Goal: Ask a question: Seek information or help from site administrators or community

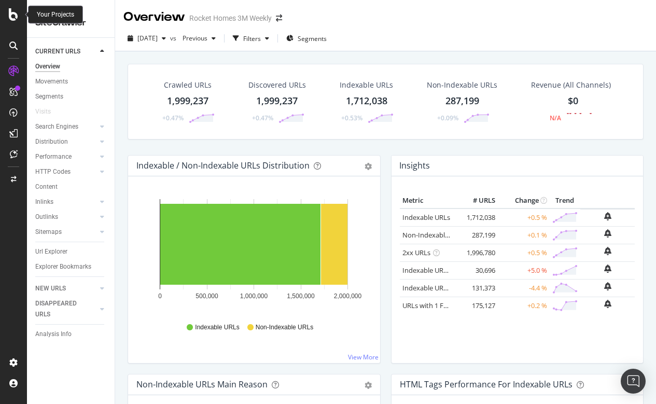
click at [10, 13] on icon at bounding box center [13, 14] width 9 height 12
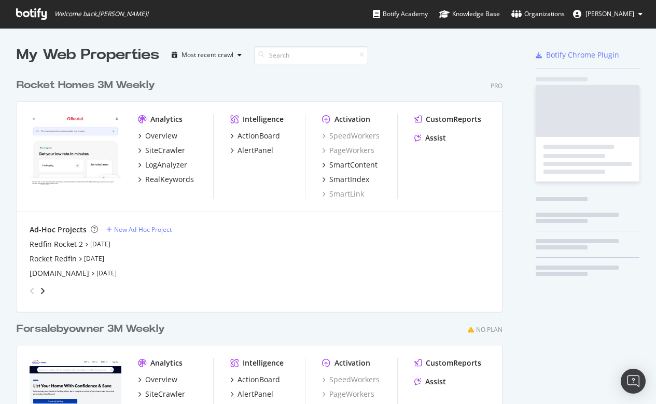
scroll to position [404, 656]
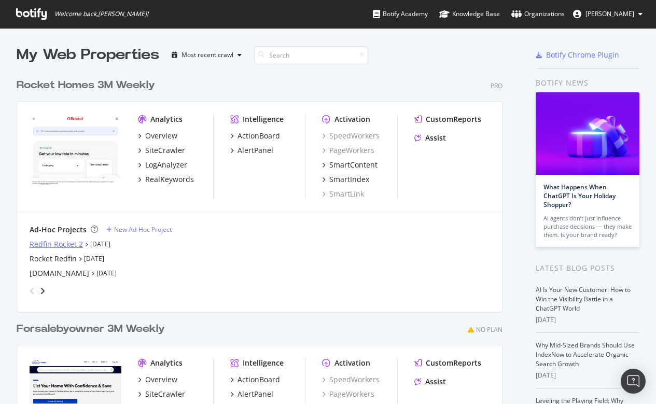
click at [71, 246] on div "Redfin Rocket 2" at bounding box center [56, 244] width 53 height 10
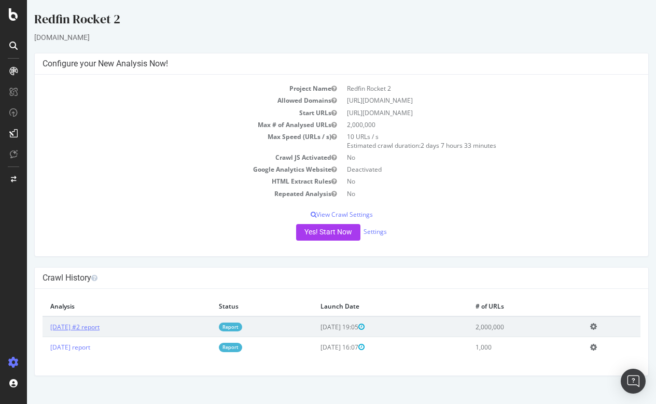
click at [100, 325] on link "[DATE] #2 report" at bounding box center [74, 327] width 49 height 9
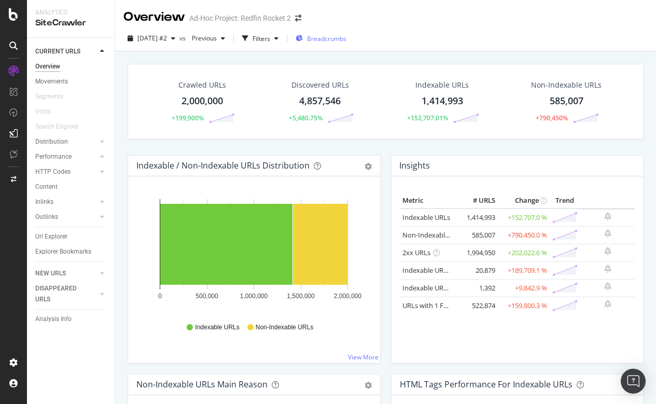
click at [347, 37] on span "Breadcrumbs" at bounding box center [326, 38] width 39 height 9
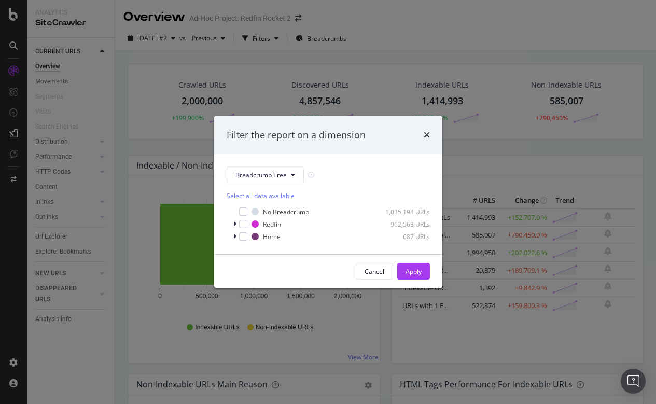
click at [474, 30] on div "Filter the report on a dimension Breadcrumb Tree Select all data available No B…" at bounding box center [328, 202] width 656 height 404
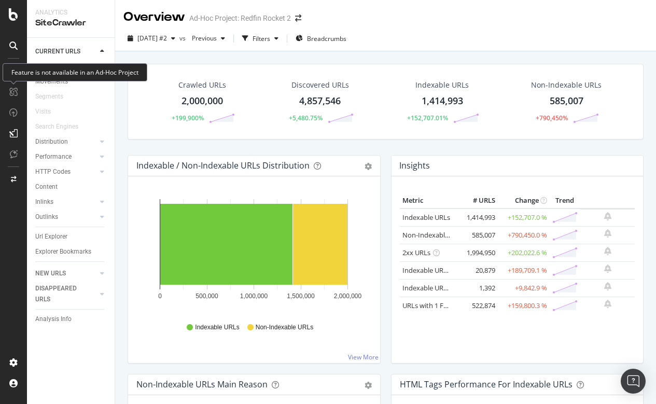
click at [9, 86] on div at bounding box center [13, 92] width 17 height 17
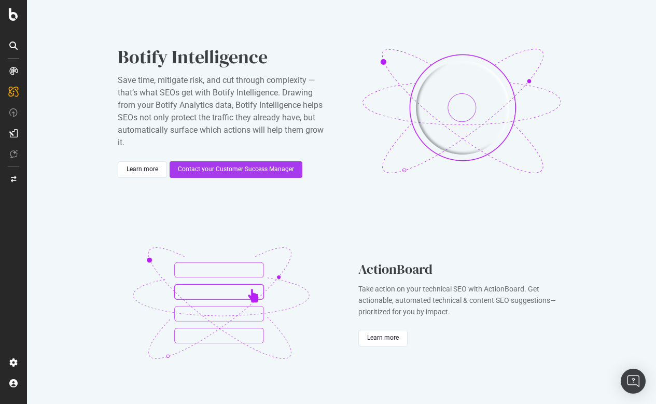
click at [12, 68] on icon at bounding box center [13, 71] width 8 height 8
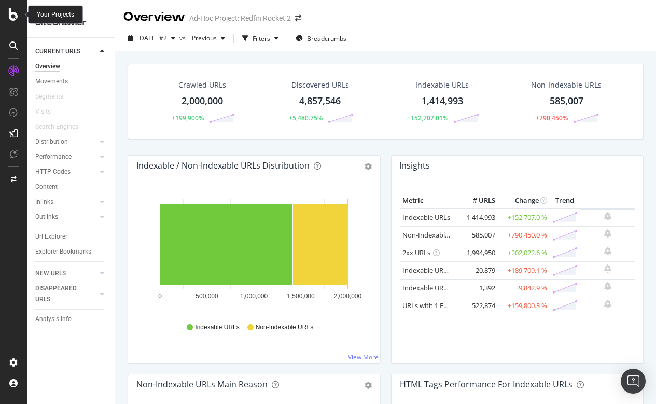
click at [10, 16] on icon at bounding box center [13, 14] width 9 height 12
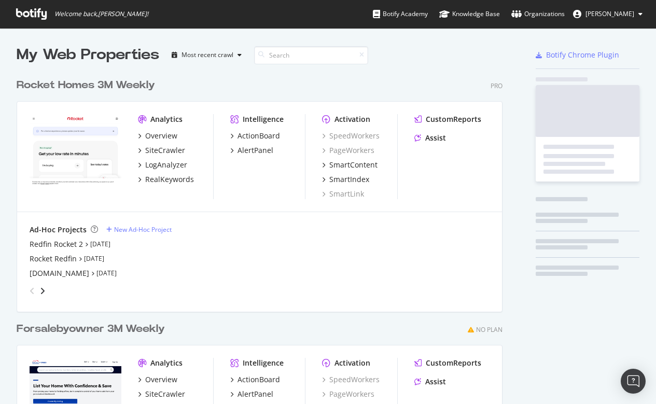
scroll to position [404, 656]
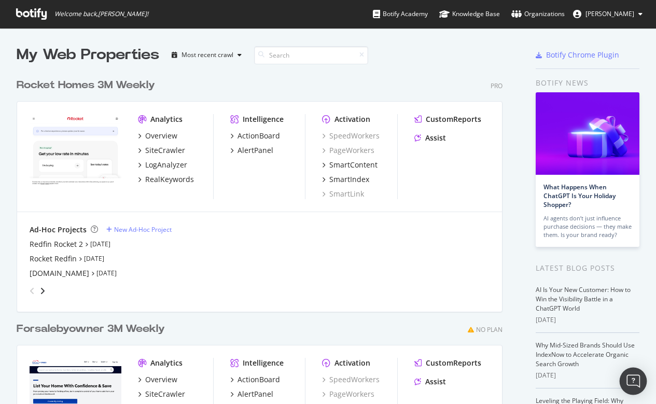
click at [633, 382] on img "Open Intercom Messenger" at bounding box center [633, 381] width 13 height 13
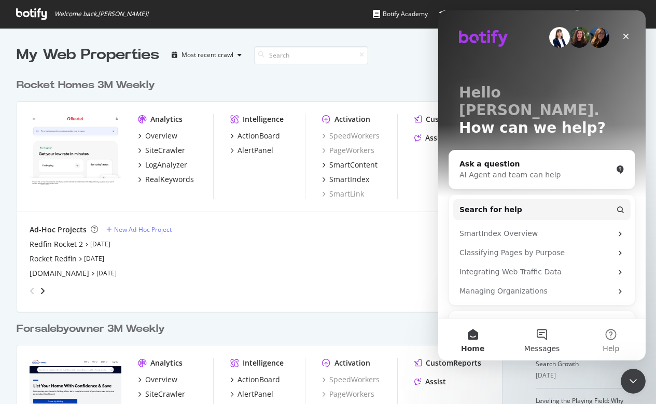
scroll to position [0, 0]
click at [548, 335] on button "Messages" at bounding box center [541, 340] width 69 height 42
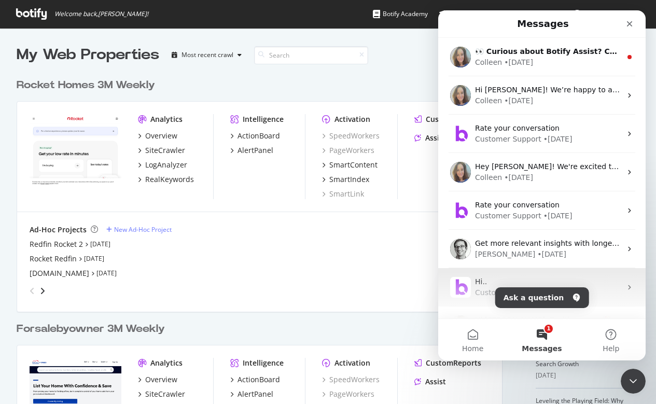
click at [481, 287] on div "Hi.." at bounding box center [548, 282] width 146 height 11
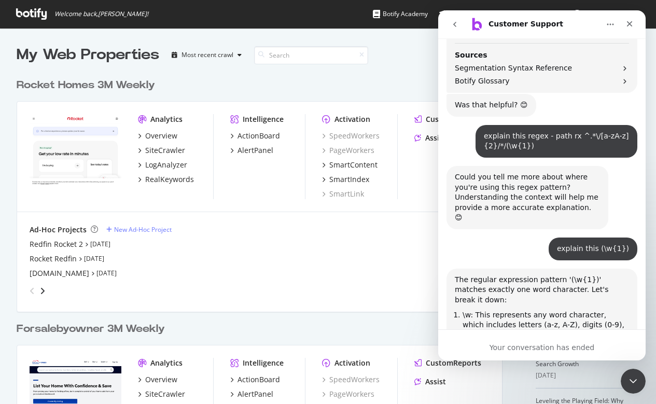
scroll to position [1083, 0]
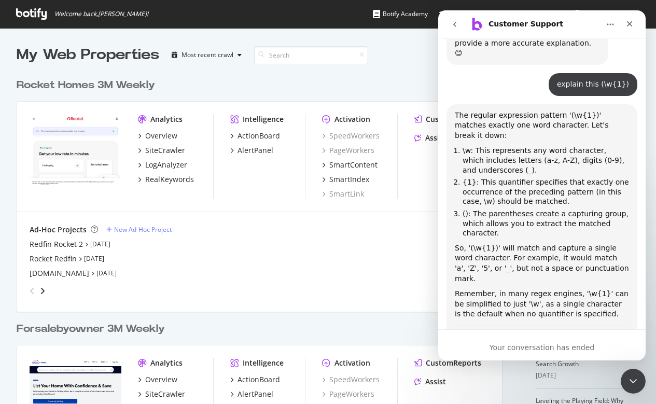
click at [510, 346] on div "Your conversation has ended" at bounding box center [542, 347] width 208 height 11
click at [530, 349] on div "Your conversation has ended" at bounding box center [542, 347] width 208 height 11
click at [454, 22] on icon "go back" at bounding box center [455, 24] width 8 height 8
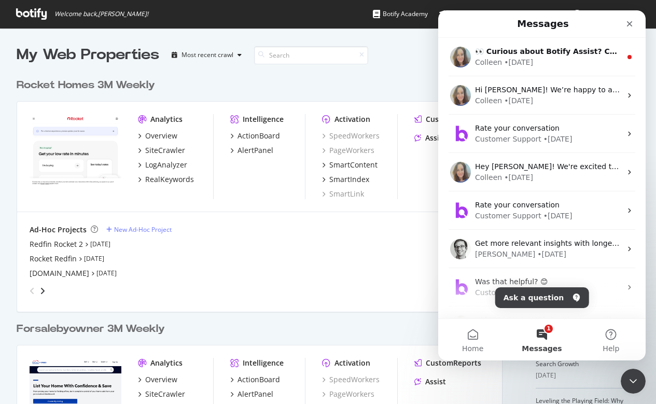
scroll to position [0, 0]
click at [535, 293] on button "Ask a question" at bounding box center [542, 297] width 94 height 21
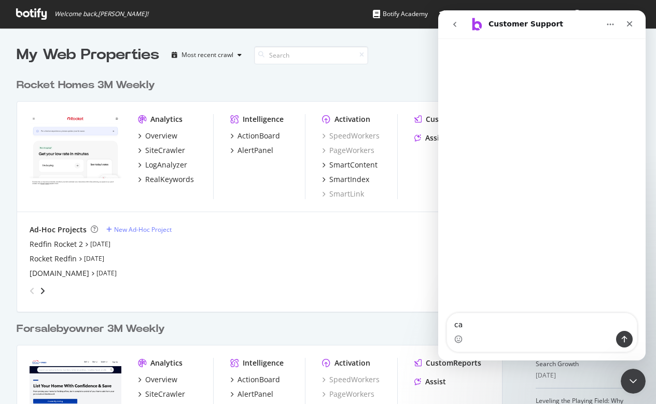
type textarea "c"
type textarea "can adhoc projects have their own segments"
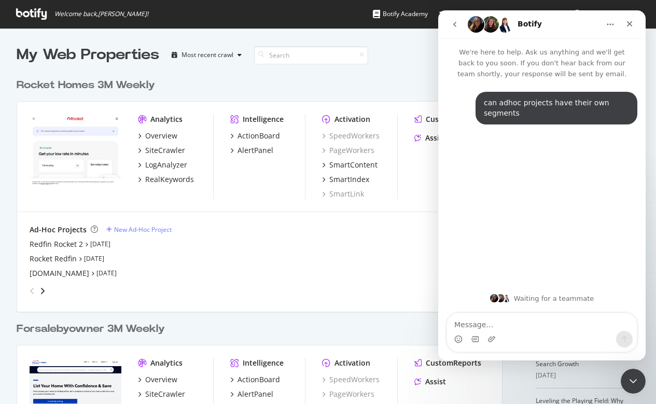
click at [613, 21] on icon "Home" at bounding box center [610, 24] width 8 height 8
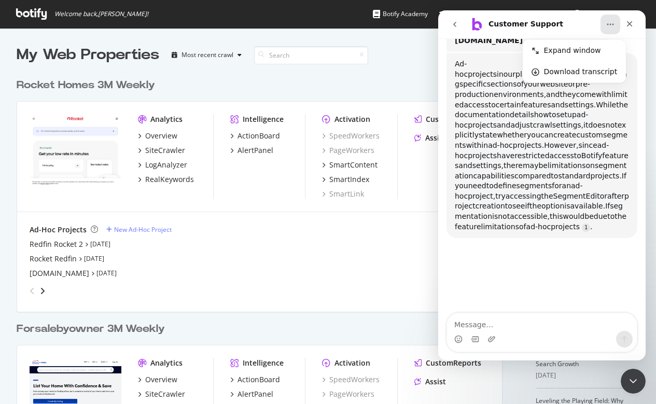
click at [570, 20] on div "Customer Support" at bounding box center [534, 24] width 132 height 17
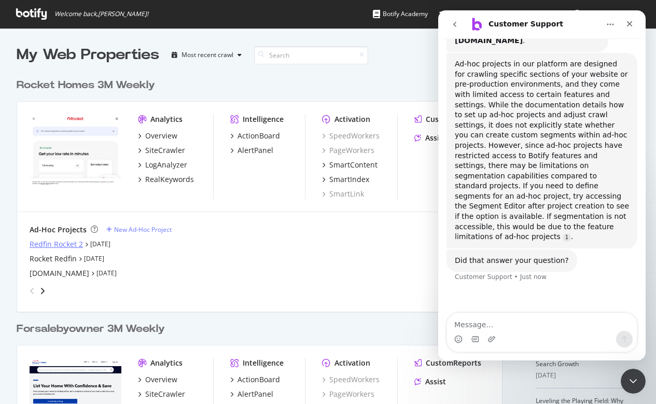
click at [69, 243] on div "Redfin Rocket 2" at bounding box center [56, 244] width 53 height 10
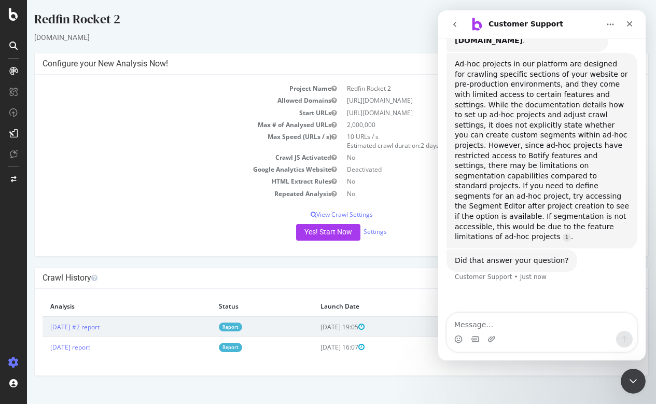
click at [610, 21] on icon "Home" at bounding box center [610, 24] width 8 height 8
click at [627, 22] on icon "Close" at bounding box center [630, 24] width 8 height 8
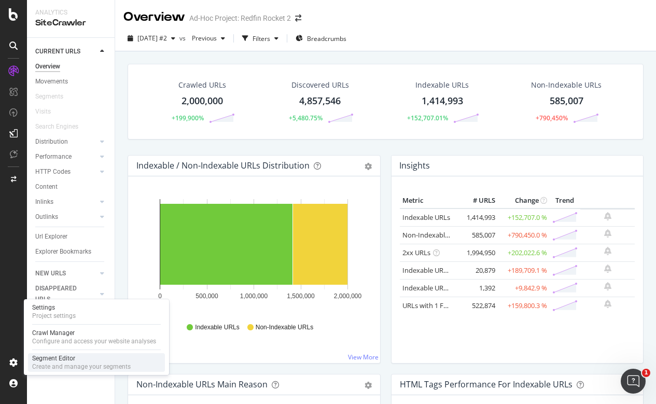
click at [57, 363] on div "Create and manage your segments" at bounding box center [81, 367] width 99 height 8
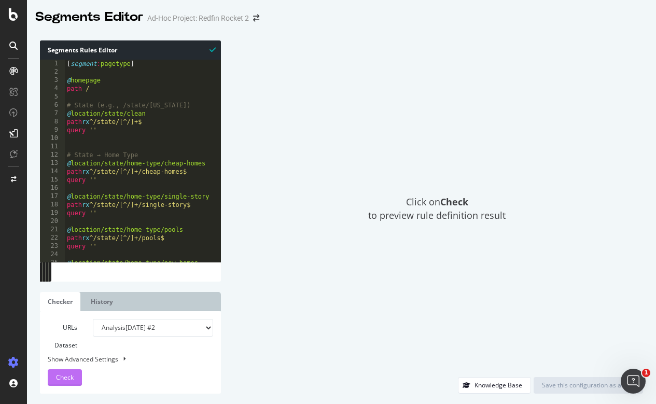
click at [73, 374] on span "Check" at bounding box center [65, 377] width 18 height 9
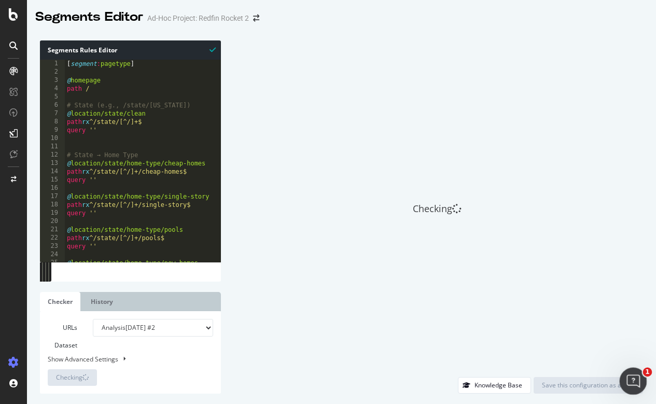
click at [622, 383] on div "Open Intercom Messenger" at bounding box center [632, 380] width 34 height 34
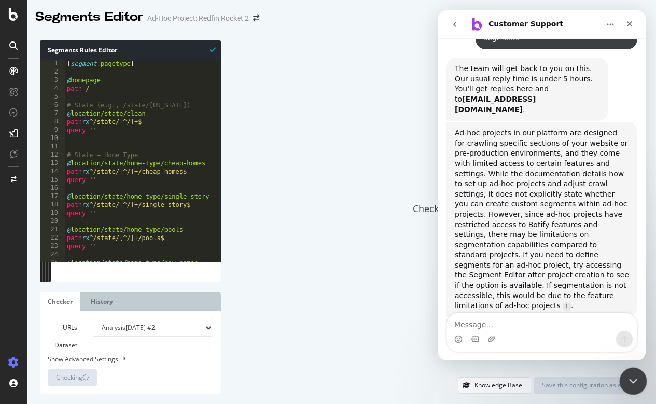
scroll to position [87, 0]
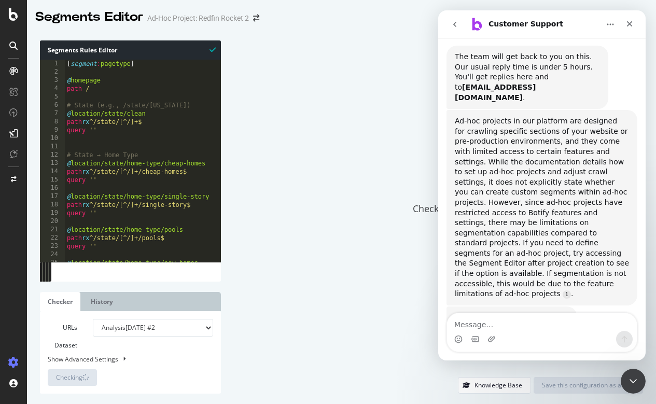
click at [492, 328] on textarea "Message…" at bounding box center [542, 322] width 190 height 18
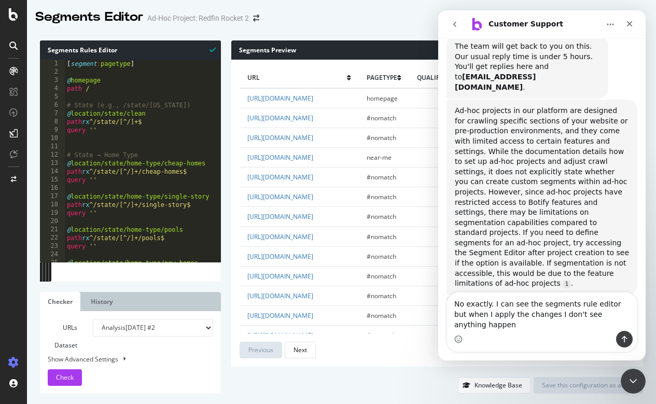
scroll to position [108, 0]
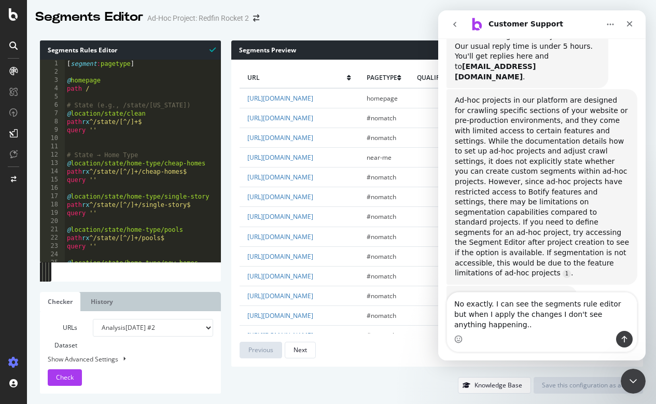
type textarea "No exactly. I can see the segments rule editor but when I apply the changes I d…"
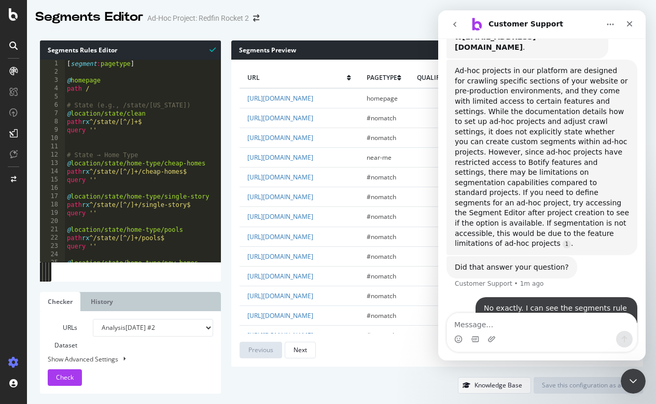
scroll to position [171, 0]
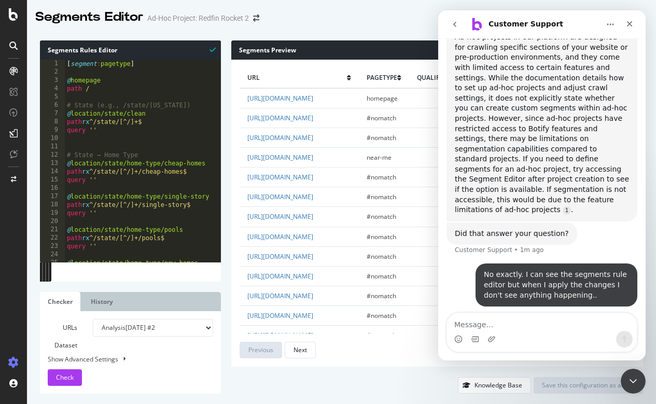
click at [343, 17] on div "Segments Editor Ad-Hoc Project: Redfin Rocket 2" at bounding box center [341, 13] width 629 height 26
click at [616, 24] on button "Home" at bounding box center [611, 25] width 20 height 20
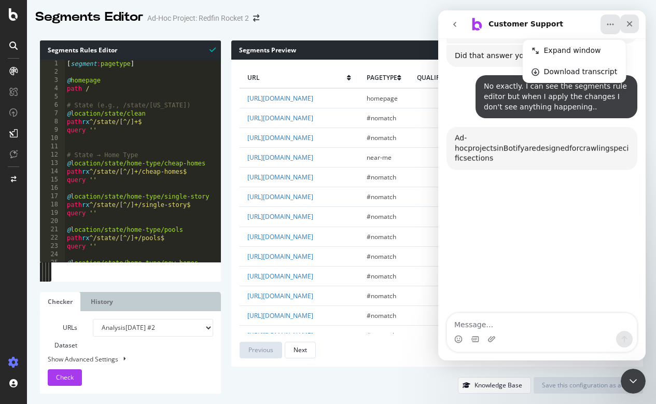
scroll to position [351, 0]
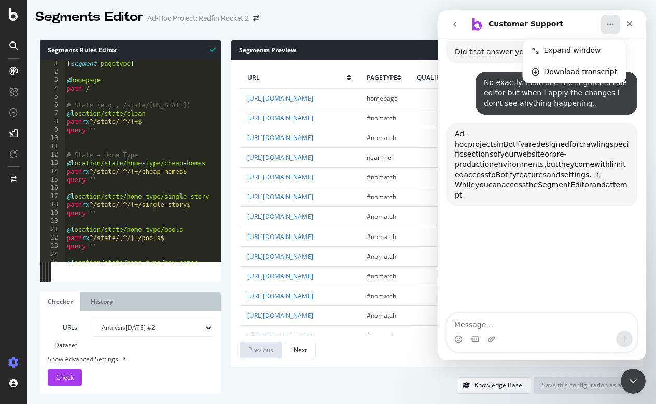
drag, startPoint x: 635, startPoint y: 21, endPoint x: 533, endPoint y: 143, distance: 158.8
click at [533, 143] on div "Customer Support Expand window Download transcript We're here to help. Ask us a…" at bounding box center [542, 185] width 208 height 350
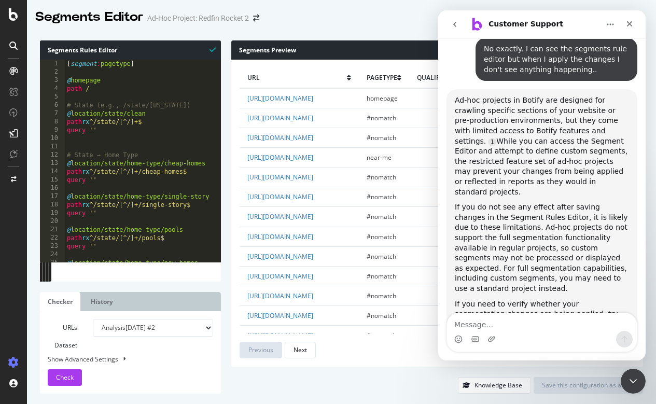
scroll to position [392, 0]
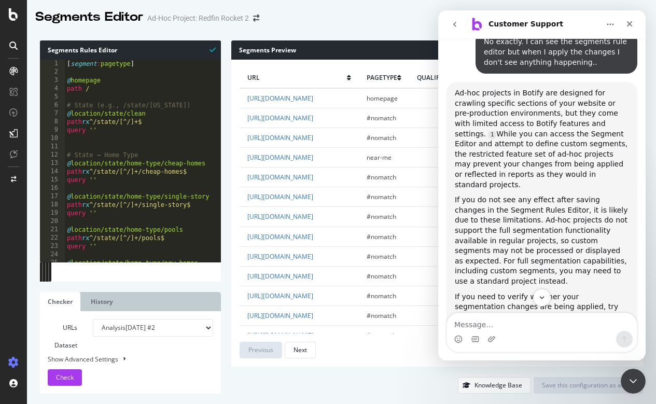
click at [606, 22] on button "Home" at bounding box center [611, 25] width 20 height 20
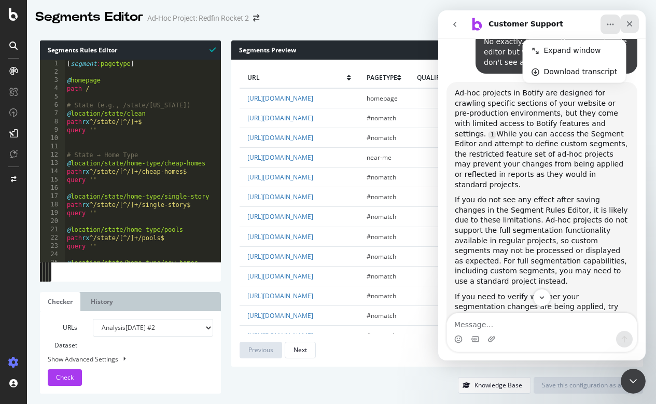
click at [625, 23] on div "Close" at bounding box center [629, 24] width 19 height 19
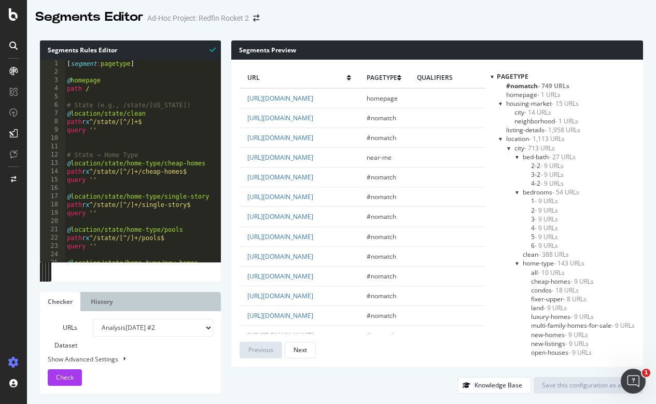
type textarea "query ''"
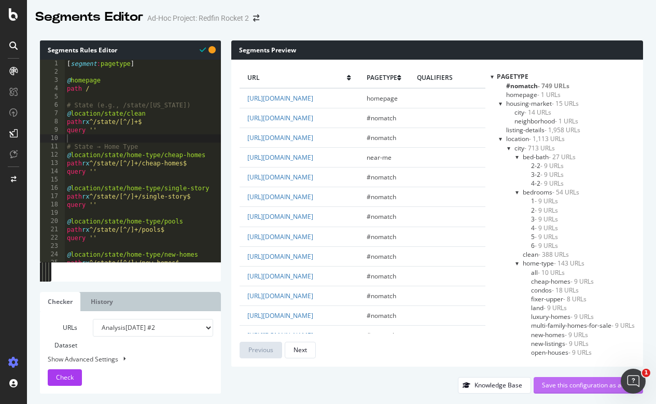
click at [584, 389] on div "Save this configuration as active" at bounding box center [588, 385] width 93 height 9
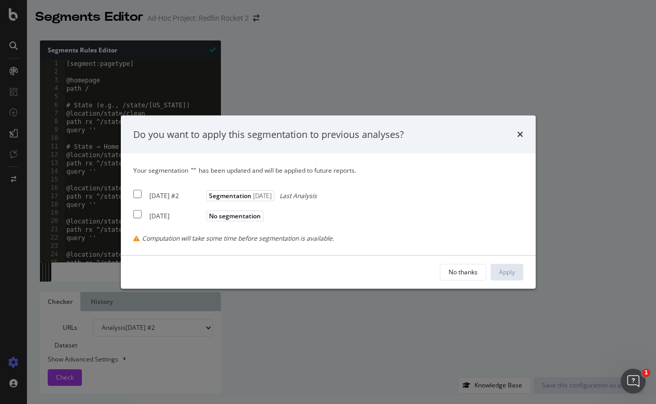
click at [137, 194] on input "modal" at bounding box center [137, 194] width 8 height 8
checkbox input "true"
click at [506, 268] on div "Apply" at bounding box center [507, 272] width 16 height 9
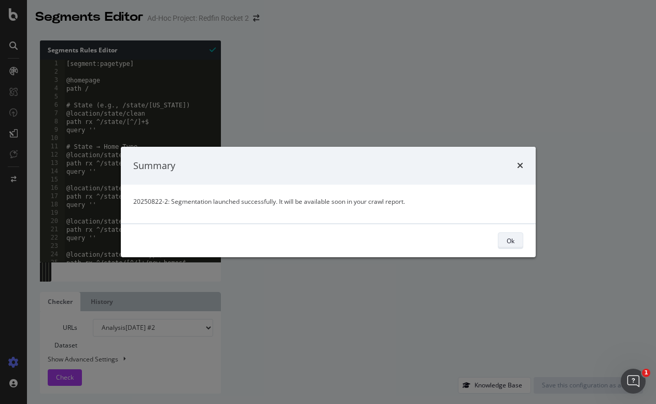
click at [507, 244] on div "Ok" at bounding box center [511, 241] width 8 height 9
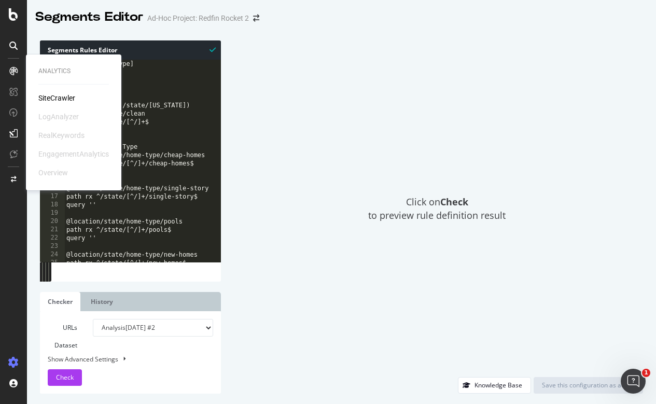
click at [52, 99] on div "SiteCrawler" at bounding box center [56, 98] width 37 height 10
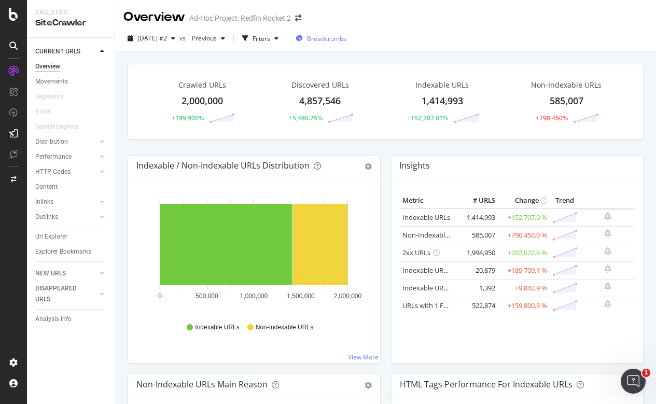
click at [336, 36] on span "Breadcrumbs" at bounding box center [326, 38] width 39 height 9
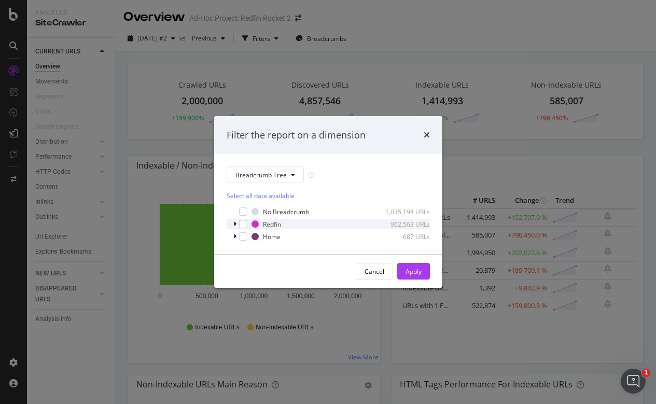
click at [232, 223] on div "Redfin 962,563 URLs" at bounding box center [328, 224] width 203 height 10
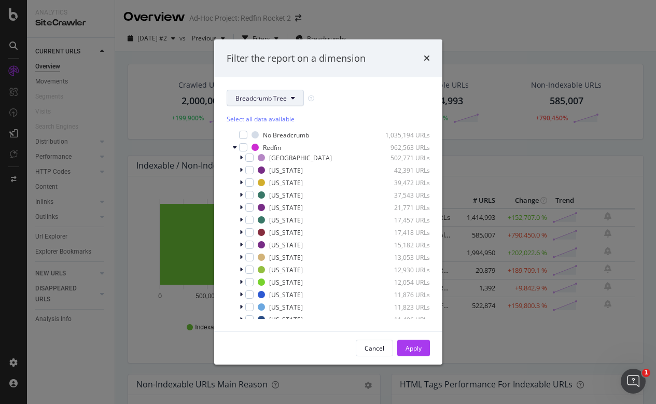
click at [291, 98] on icon "modal" at bounding box center [293, 98] width 4 height 6
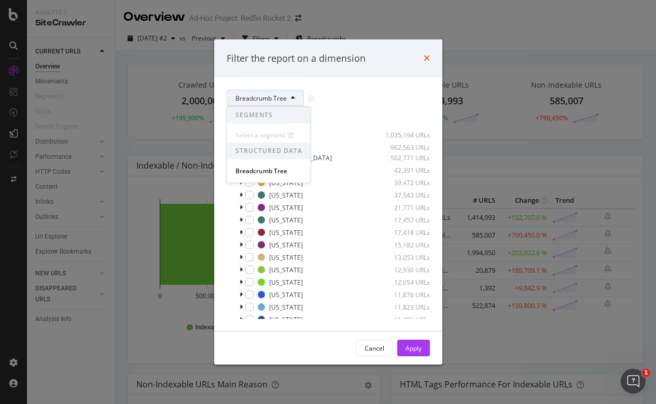
click at [430, 59] on icon "times" at bounding box center [427, 58] width 6 height 8
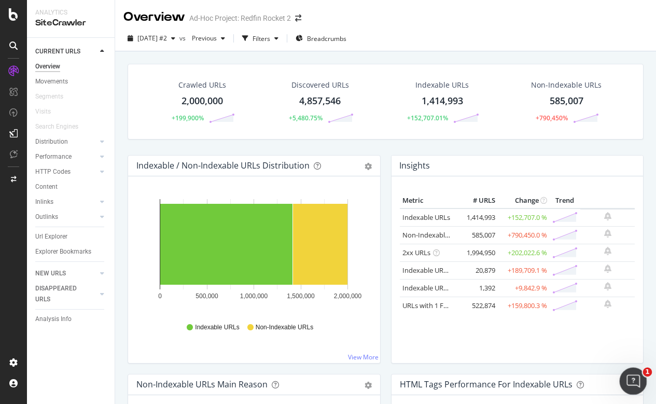
click at [627, 380] on icon "Open Intercom Messenger" at bounding box center [632, 379] width 17 height 17
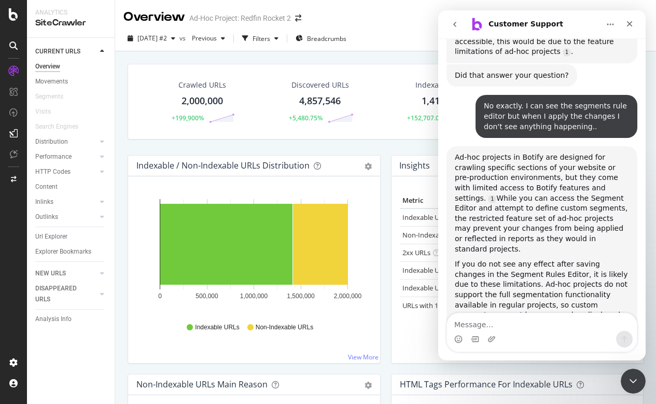
scroll to position [316, 0]
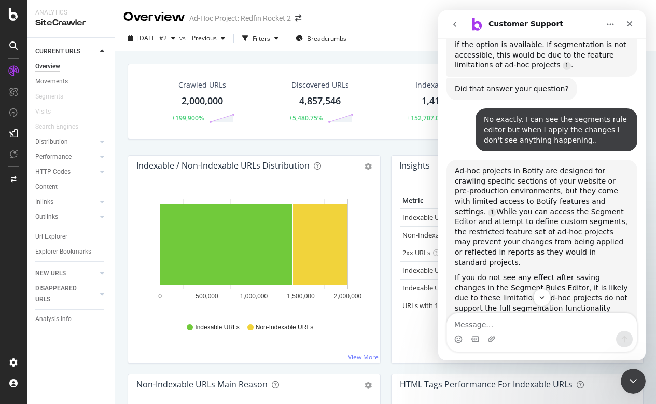
click at [475, 166] on div "Ad-hoc projects in Botify are designed for crawling specific sections of your w…" at bounding box center [542, 217] width 174 height 102
click at [571, 186] on div "Ad-hoc projects in Botify are designed for crawling specific sections of your w…" at bounding box center [542, 217] width 174 height 102
drag, startPoint x: 564, startPoint y: 160, endPoint x: 547, endPoint y: 214, distance: 57.1
click at [547, 214] on div "Ad-hoc projects in Botify are designed for crawling specific sections of your w…" at bounding box center [542, 217] width 174 height 102
copy div "While you can access the Segment Editor and attempt to define custom segments, …"
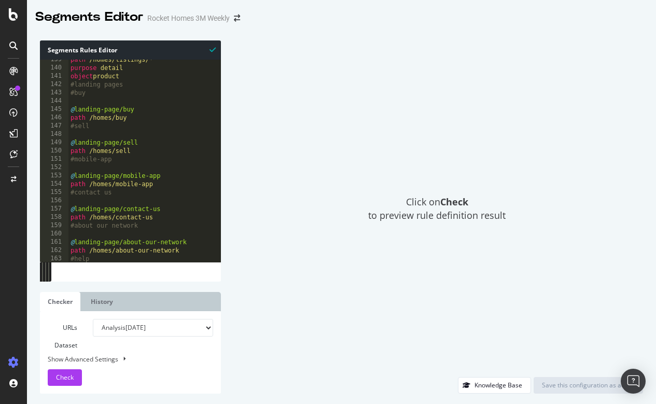
scroll to position [1149, 0]
